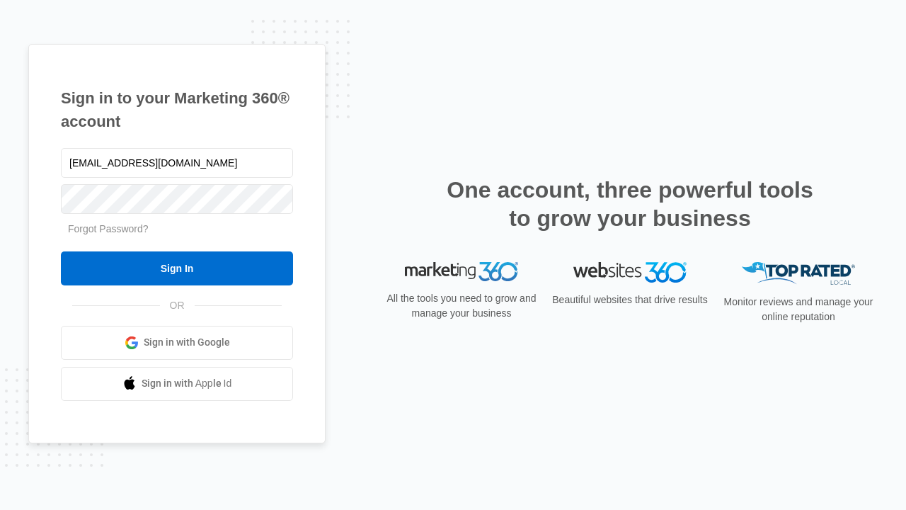
type input "dankie614@gmail.com"
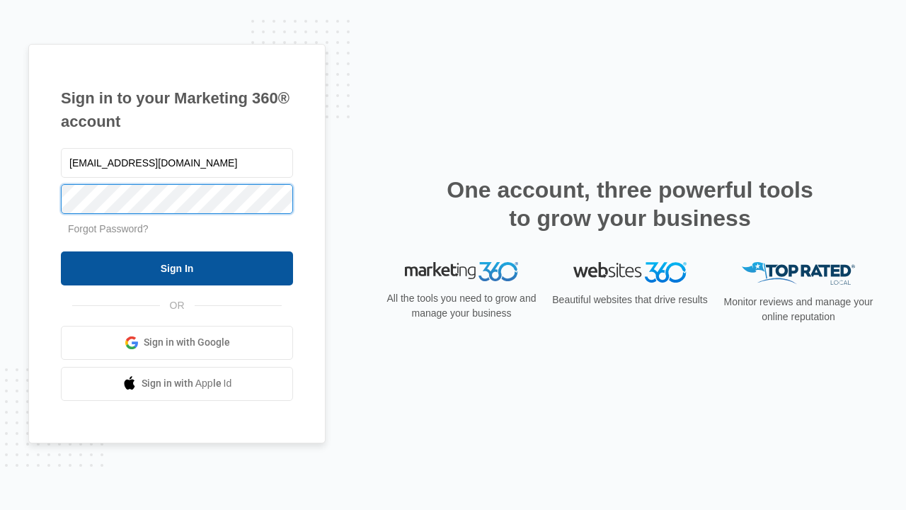
click at [177, 268] on input "Sign In" at bounding box center [177, 268] width 232 height 34
